Goal: Task Accomplishment & Management: Manage account settings

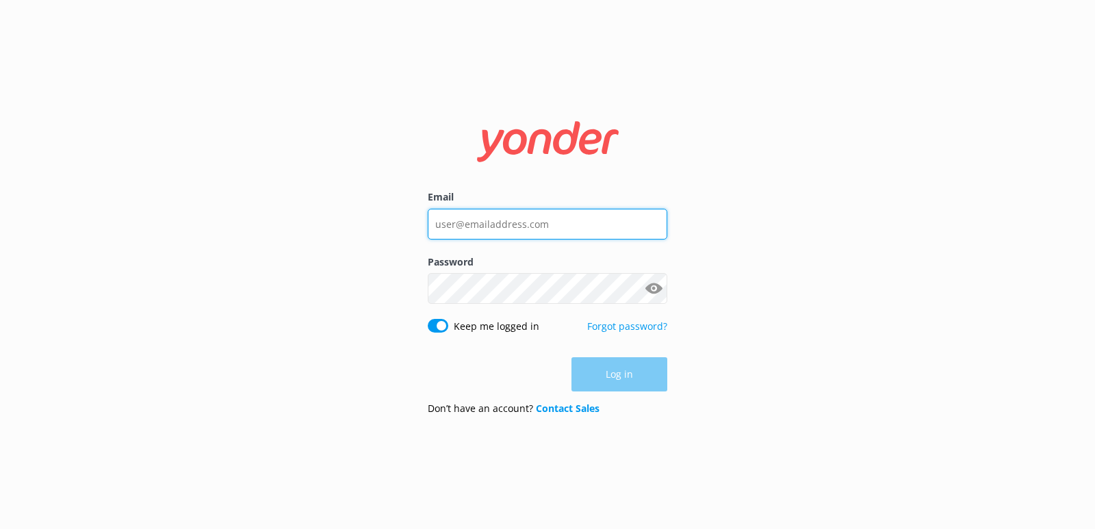
type input "[EMAIL_ADDRESS][DOMAIN_NAME]"
click at [619, 381] on div "Log in" at bounding box center [548, 374] width 240 height 34
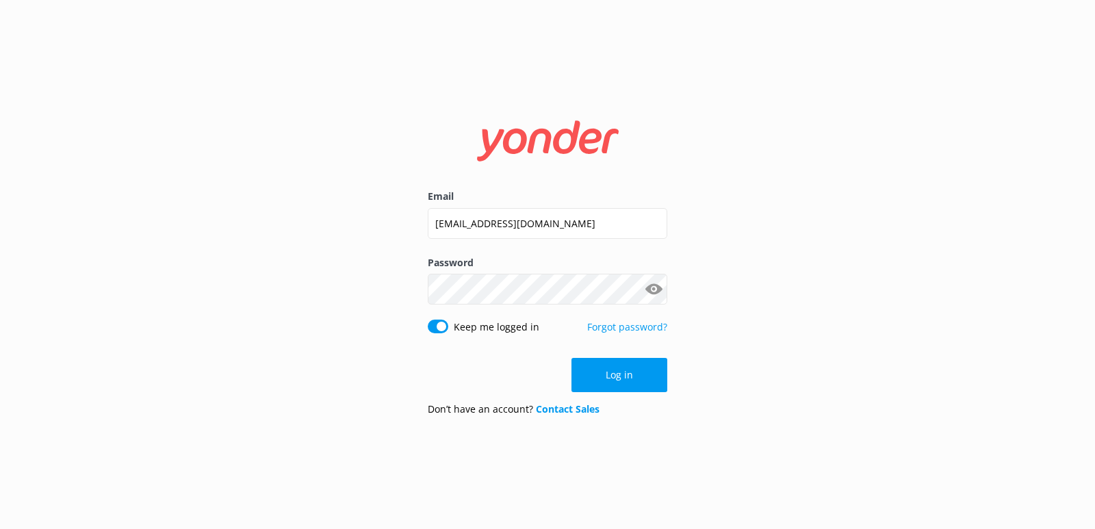
click at [619, 381] on button "Log in" at bounding box center [620, 375] width 96 height 34
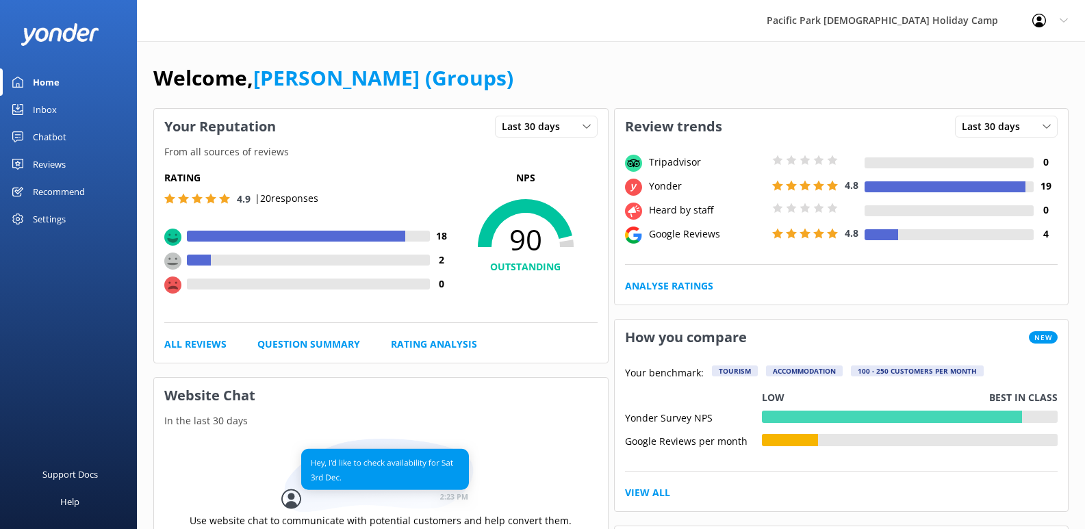
click at [48, 165] on div "Reviews" at bounding box center [49, 164] width 33 height 27
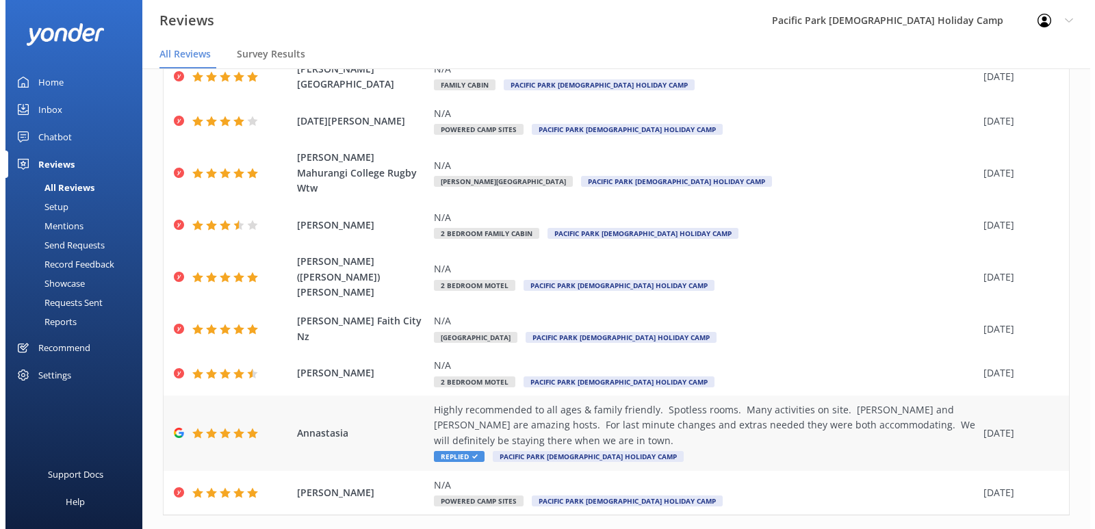
scroll to position [142, 0]
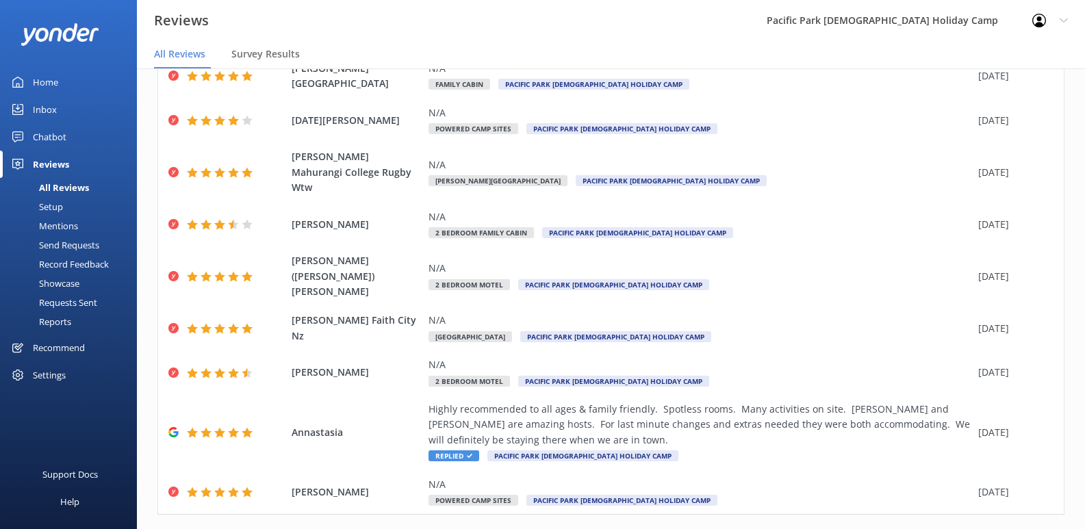
click at [50, 104] on div "Inbox" at bounding box center [45, 109] width 24 height 27
